Goal: Find specific page/section: Find specific page/section

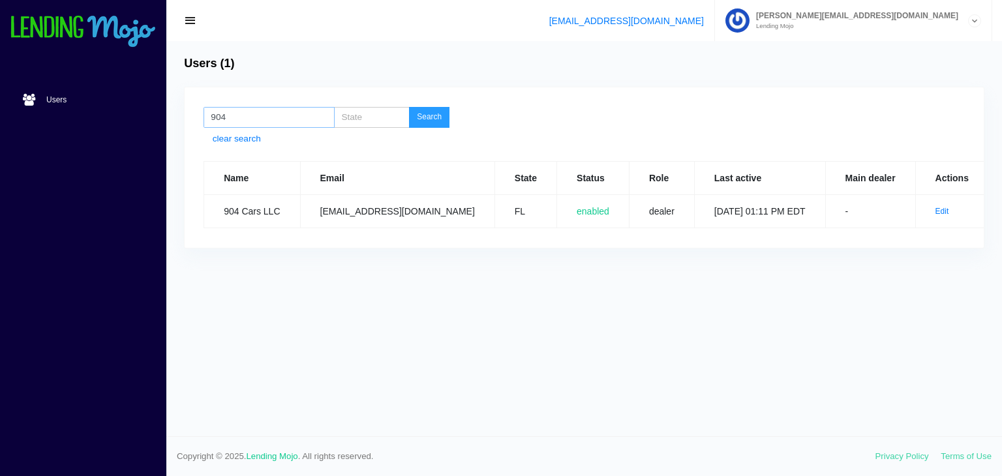
click at [294, 120] on input "904" at bounding box center [269, 117] width 131 height 21
type input "9"
click at [427, 115] on button "Search" at bounding box center [429, 117] width 40 height 21
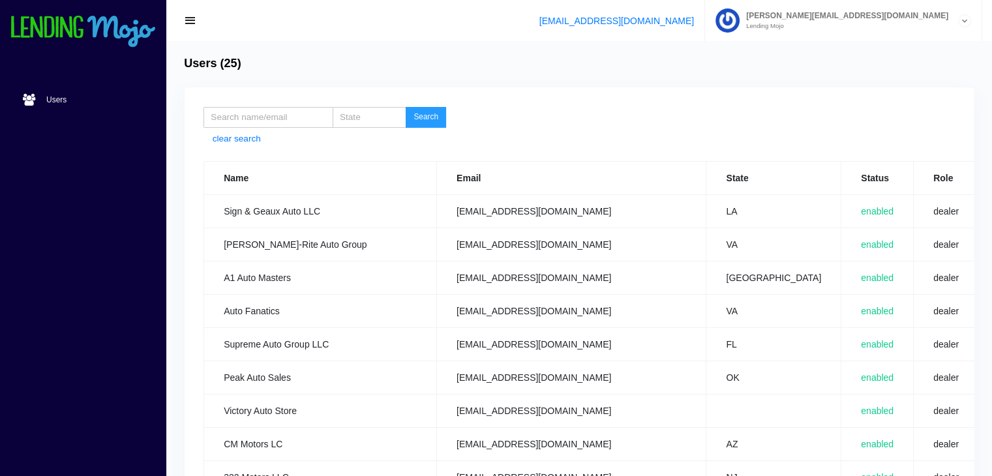
click at [427, 117] on button "Search" at bounding box center [426, 117] width 40 height 21
